Goal: Information Seeking & Learning: Learn about a topic

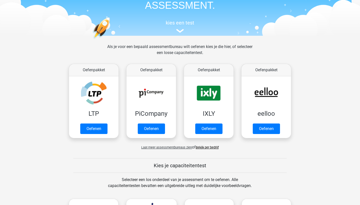
scroll to position [36, 0]
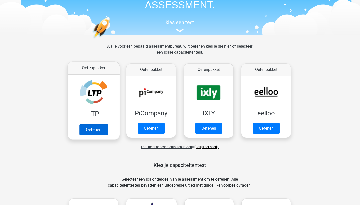
click at [99, 128] on link "Oefenen" at bounding box center [94, 129] width 29 height 11
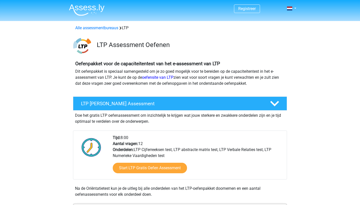
scroll to position [35, 0]
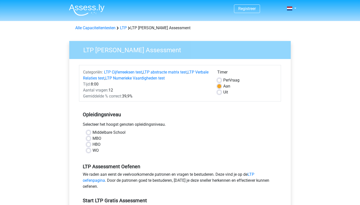
scroll to position [35, 0]
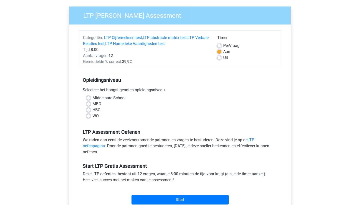
click at [96, 111] on label "HBO" at bounding box center [97, 110] width 8 height 6
click at [91, 111] on input "HBO" at bounding box center [89, 109] width 4 height 5
radio input "true"
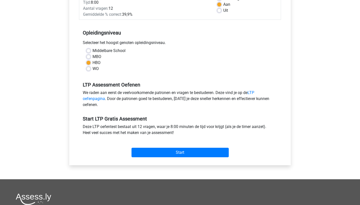
scroll to position [87, 0]
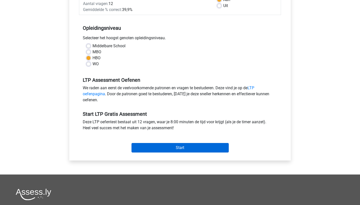
click at [162, 148] on input "Start" at bounding box center [180, 148] width 97 height 10
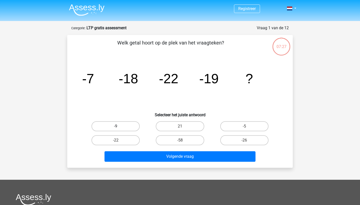
click at [131, 127] on label "-9" at bounding box center [116, 126] width 48 height 10
click at [119, 127] on input "-9" at bounding box center [117, 127] width 3 height 3
radio input "true"
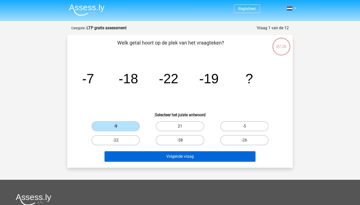
click at [182, 158] on button "Volgende vraag" at bounding box center [180, 156] width 151 height 11
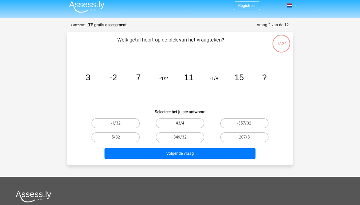
scroll to position [3, 0]
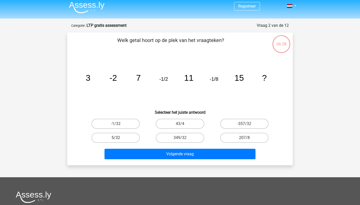
click at [126, 138] on label "5/32" at bounding box center [116, 138] width 48 height 10
click at [119, 138] on input "5/32" at bounding box center [117, 139] width 3 height 3
radio input "true"
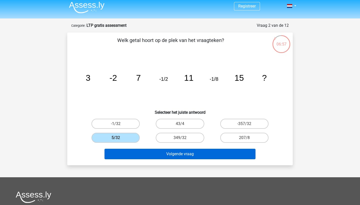
click at [150, 153] on button "Volgende vraag" at bounding box center [180, 154] width 151 height 11
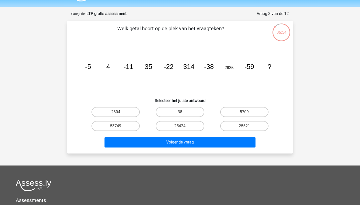
scroll to position [13, 0]
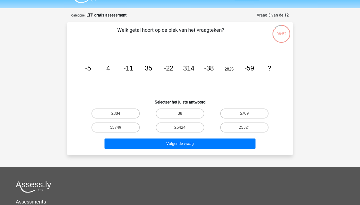
click at [181, 114] on input "38" at bounding box center [181, 115] width 3 height 3
radio input "true"
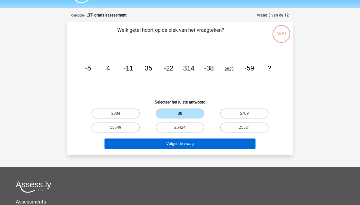
click at [170, 145] on button "Volgende vraag" at bounding box center [180, 144] width 151 height 11
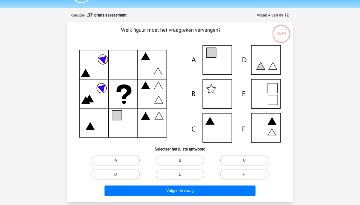
scroll to position [25, 0]
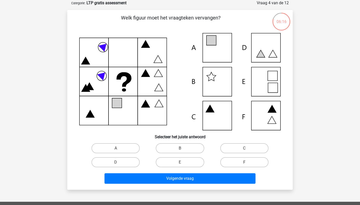
click at [182, 148] on input "B" at bounding box center [181, 149] width 3 height 3
radio input "true"
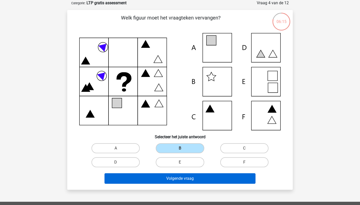
click at [182, 178] on button "Volgende vraag" at bounding box center [180, 178] width 151 height 11
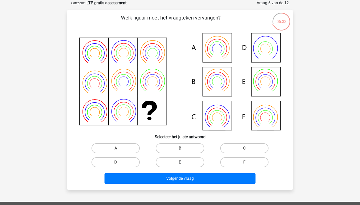
click at [183, 162] on label "E" at bounding box center [180, 162] width 48 height 10
click at [183, 162] on input "E" at bounding box center [181, 163] width 3 height 3
radio input "true"
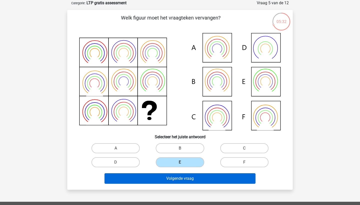
click at [183, 181] on button "Volgende vraag" at bounding box center [180, 178] width 151 height 11
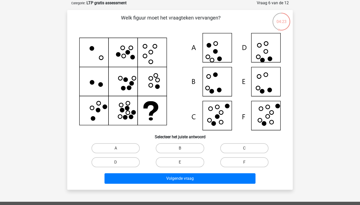
click at [182, 149] on input "B" at bounding box center [181, 149] width 3 height 3
radio input "true"
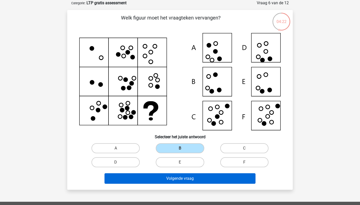
click at [183, 179] on button "Volgende vraag" at bounding box center [180, 178] width 151 height 11
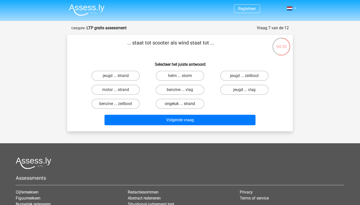
scroll to position [0, 0]
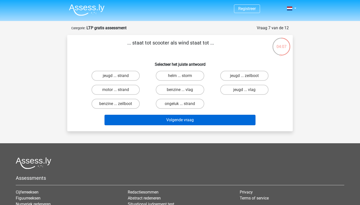
click at [202, 120] on button "Volgende vraag" at bounding box center [180, 120] width 151 height 11
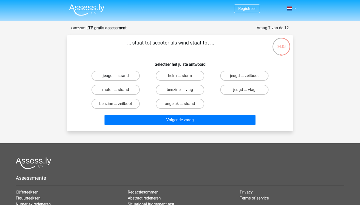
click at [132, 73] on label "jeugd ... strand" at bounding box center [116, 76] width 48 height 10
click at [119, 76] on input "jeugd ... strand" at bounding box center [117, 77] width 3 height 3
radio input "true"
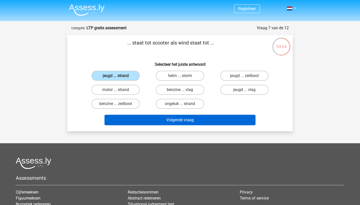
click at [167, 116] on button "Volgende vraag" at bounding box center [180, 120] width 151 height 11
click at [166, 121] on button "Volgende vraag" at bounding box center [180, 120] width 151 height 11
click at [157, 119] on button "Volgende vraag" at bounding box center [180, 120] width 151 height 11
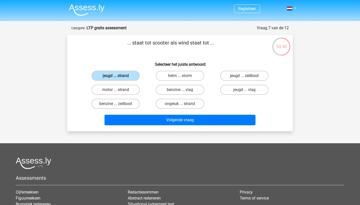
click at [243, 74] on label "jeugd ... zeilboot" at bounding box center [245, 76] width 48 height 10
click at [245, 76] on input "jeugd ... zeilboot" at bounding box center [246, 77] width 3 height 3
radio input "true"
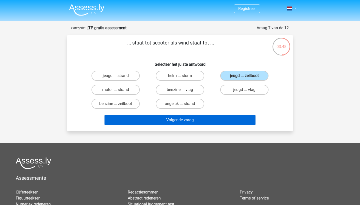
click at [208, 118] on button "Volgende vraag" at bounding box center [180, 120] width 151 height 11
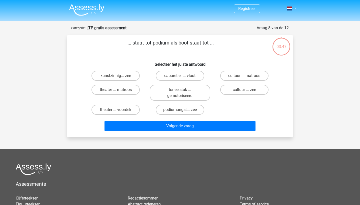
scroll to position [25, 0]
